Goal: Task Accomplishment & Management: Use online tool/utility

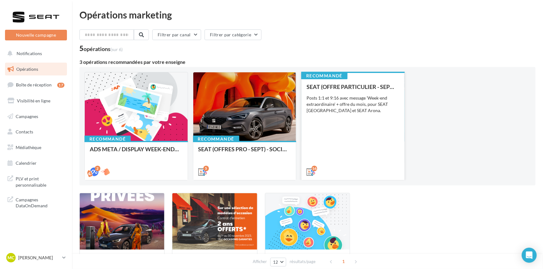
click at [361, 104] on div "Posts 1:1 et 9:16 avec message 'Week-end extraordinaire' + offre du mois, pour …" at bounding box center [353, 104] width 93 height 19
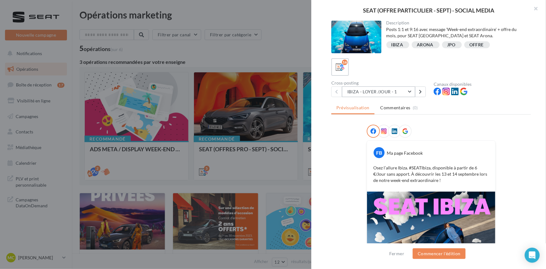
click at [372, 91] on button "IBIZA - LOYER /JOUR - 1" at bounding box center [378, 91] width 73 height 11
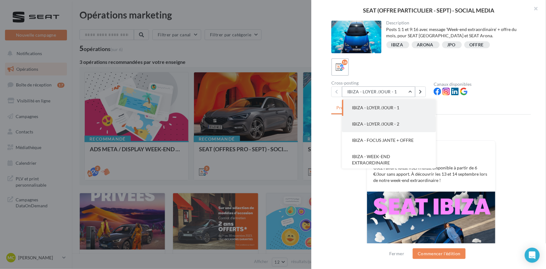
scroll to position [28, 0]
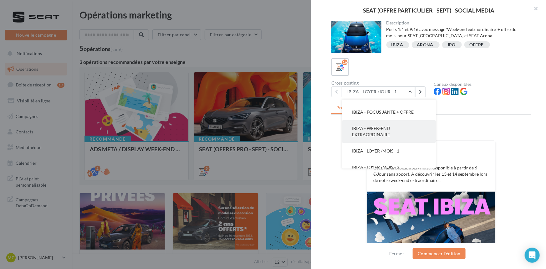
click at [396, 136] on button "IBIZA - WEEK-END EXTRAORDINAIRE" at bounding box center [389, 131] width 94 height 23
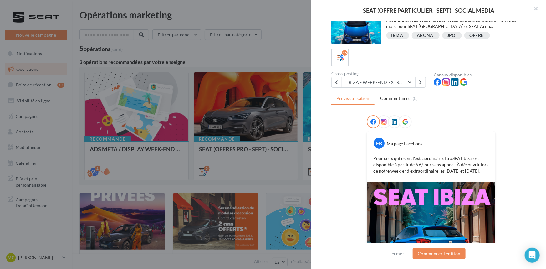
scroll to position [0, 0]
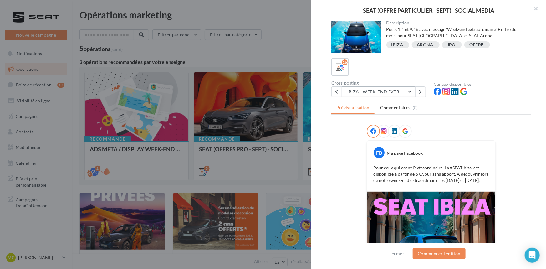
click at [410, 94] on button "IBIZA - WEEK-END EXTRAORDINAIRE" at bounding box center [378, 91] width 73 height 11
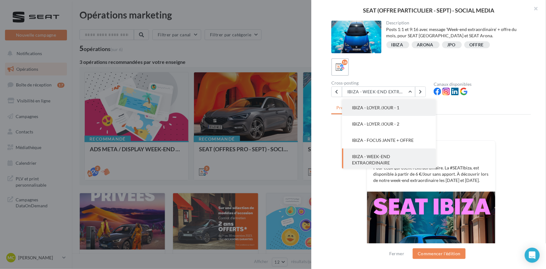
click at [394, 109] on span "IBIZA - LOYER /JOUR - 1" at bounding box center [375, 107] width 47 height 5
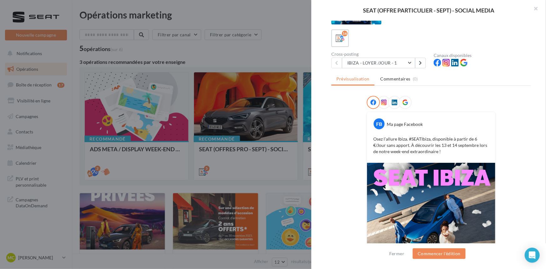
scroll to position [22, 0]
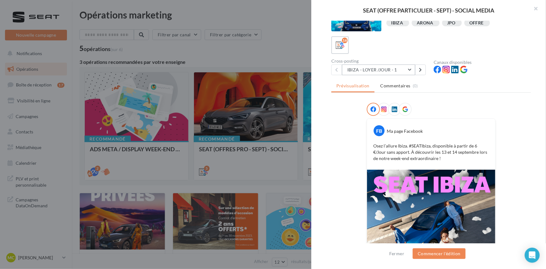
click at [393, 72] on button "IBIZA - LOYER /JOUR - 1" at bounding box center [378, 69] width 73 height 11
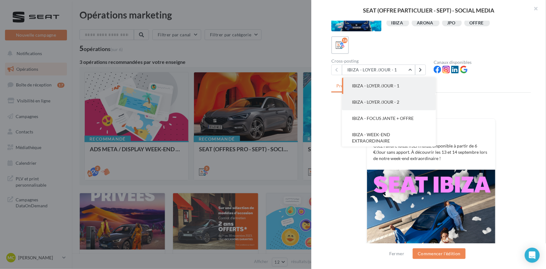
click at [384, 104] on span "IBIZA - LOYER /JOUR - 2" at bounding box center [375, 101] width 47 height 5
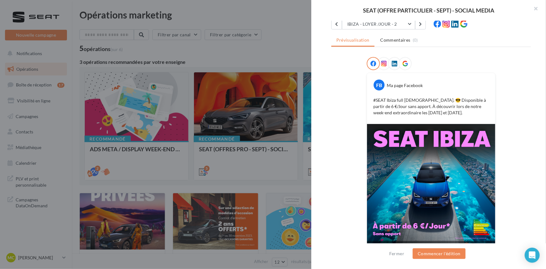
scroll to position [50, 0]
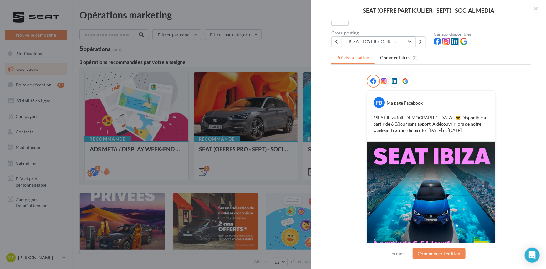
click at [392, 46] on button "IBIZA - LOYER /JOUR - 2" at bounding box center [378, 41] width 73 height 11
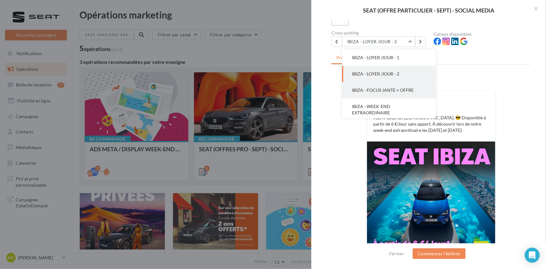
click at [402, 90] on span "IBIZA - FOCUS JANTE + OFFRE" at bounding box center [383, 89] width 62 height 5
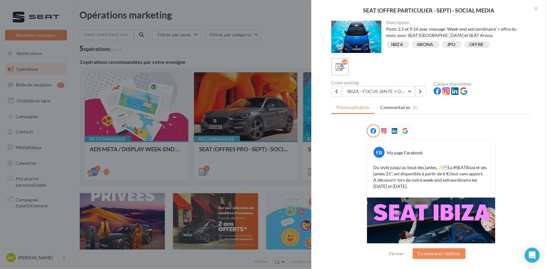
scroll to position [0, 0]
click at [400, 93] on button "IBIZA - FOCUS JANTE + OFFRE" at bounding box center [378, 91] width 73 height 11
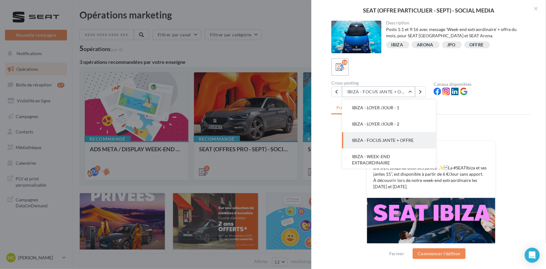
scroll to position [16, 0]
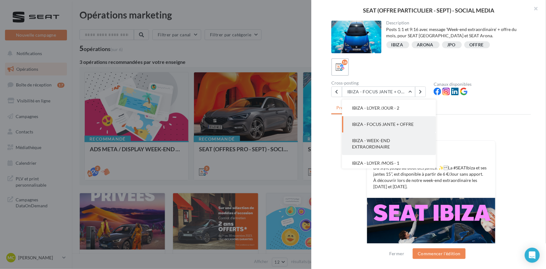
click at [412, 143] on button "IBIZA - WEEK-END EXTRAORDINAIRE" at bounding box center [389, 143] width 94 height 23
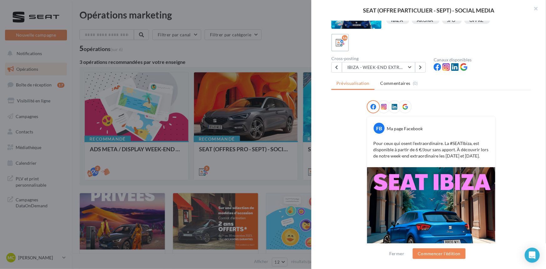
scroll to position [22, 0]
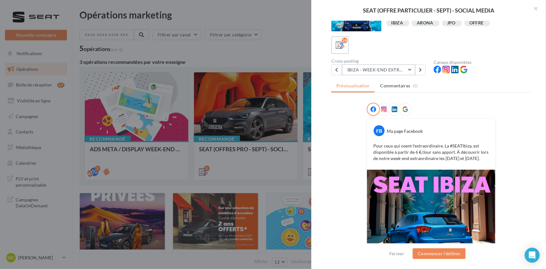
click at [405, 66] on button "IBIZA - WEEK-END EXTRAORDINAIRE" at bounding box center [378, 69] width 73 height 11
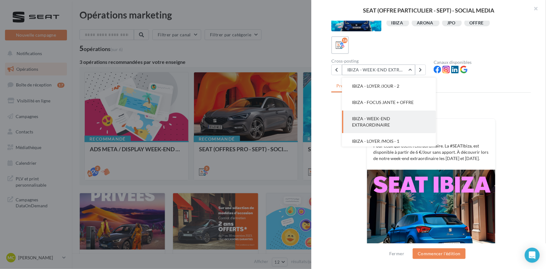
scroll to position [45, 0]
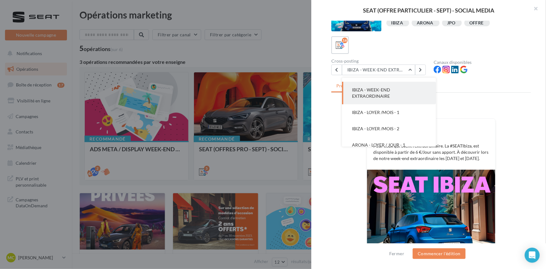
click at [512, 150] on div "FB Ma page Facebook Pour ceux qui osent l'extraordinaire. La #SEATIbiza, est di…" at bounding box center [431, 205] width 200 height 204
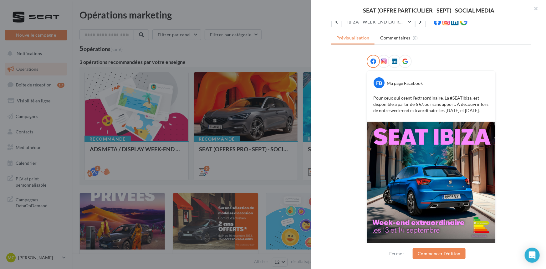
scroll to position [79, 0]
